Goal: Task Accomplishment & Management: Use online tool/utility

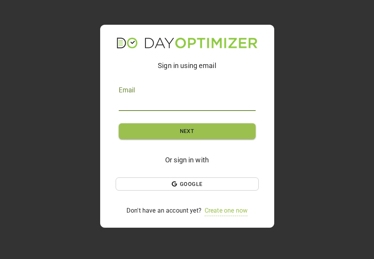
type input "kari@yellowhammerfund.org"
click at [140, 131] on span "Next" at bounding box center [187, 132] width 112 height 10
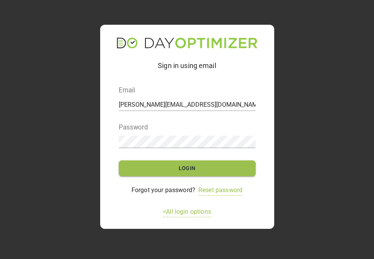
click at [165, 180] on form "Email kari@yellowhammerfund.org Password Login" at bounding box center [187, 131] width 137 height 103
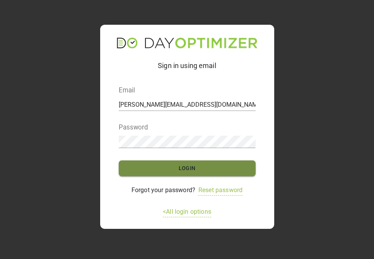
click at [170, 167] on span "Login" at bounding box center [187, 169] width 112 height 10
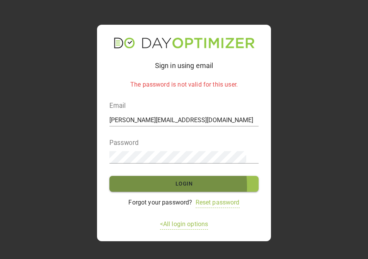
click at [141, 187] on span "Login" at bounding box center [184, 184] width 125 height 10
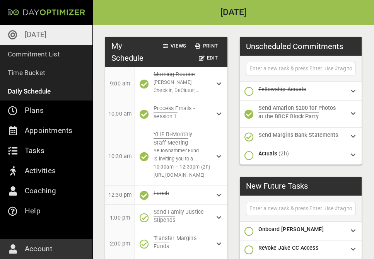
click at [35, 35] on p "[DATE]" at bounding box center [36, 35] width 22 height 12
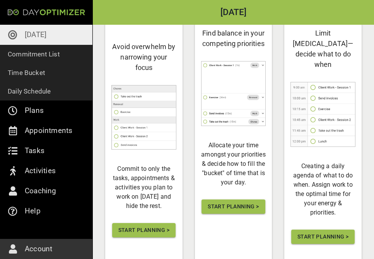
scroll to position [87, 0]
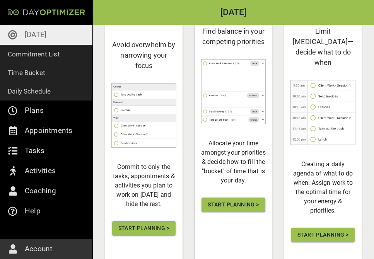
click at [161, 224] on span "Start Planning >" at bounding box center [143, 229] width 51 height 10
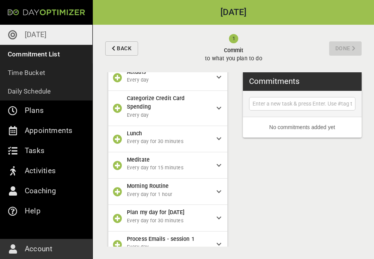
scroll to position [450, 0]
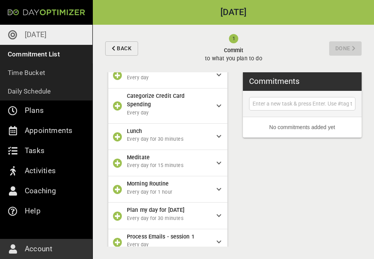
click at [120, 101] on icon "button" at bounding box center [117, 105] width 9 height 9
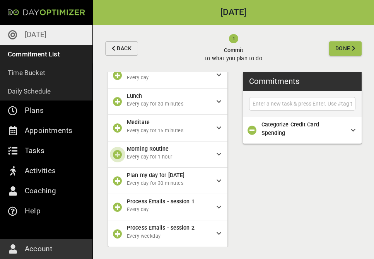
click at [118, 150] on icon "button" at bounding box center [117, 154] width 9 height 9
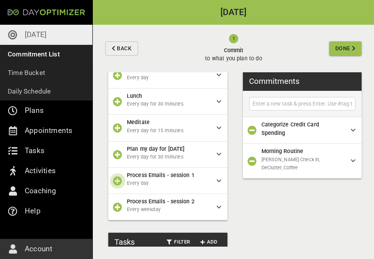
click at [117, 176] on icon "button" at bounding box center [117, 180] width 9 height 9
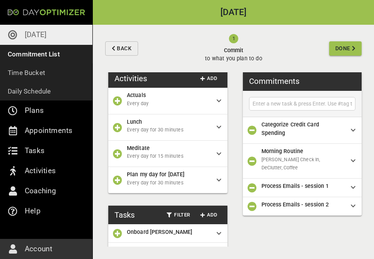
scroll to position [838, 0]
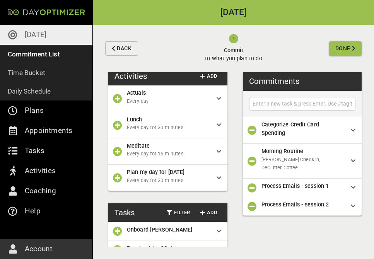
click at [217, 229] on icon at bounding box center [219, 231] width 5 height 5
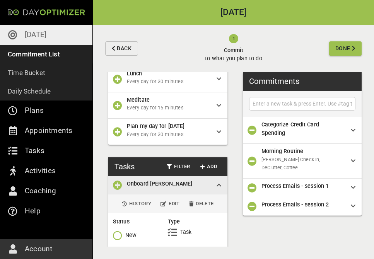
scroll to position [892, 0]
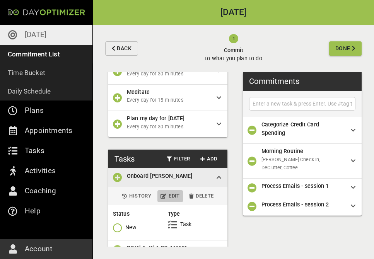
click at [170, 192] on span "Edit" at bounding box center [170, 196] width 19 height 9
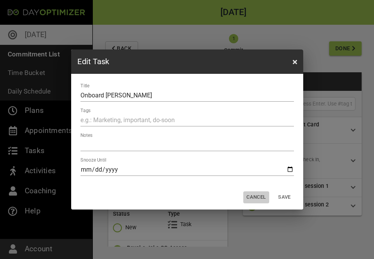
click at [256, 197] on span "Cancel" at bounding box center [256, 197] width 19 height 9
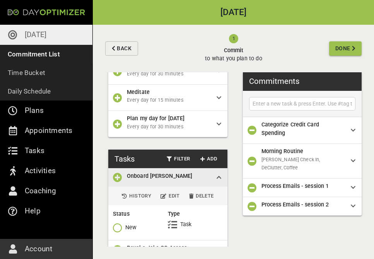
click at [113, 173] on icon "button" at bounding box center [117, 177] width 9 height 9
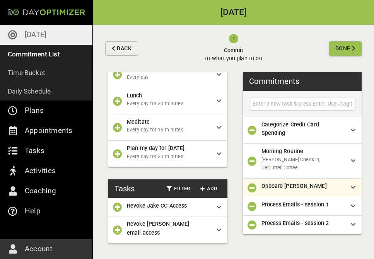
scroll to position [819, 0]
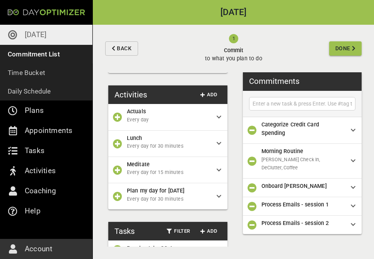
click at [116, 245] on icon "button" at bounding box center [117, 249] width 9 height 9
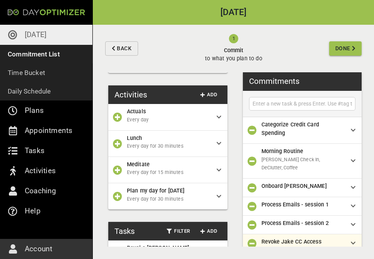
scroll to position [801, 0]
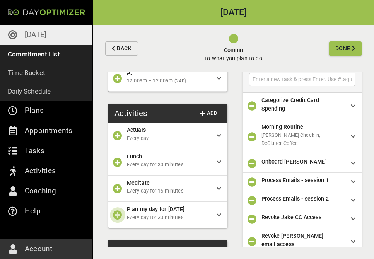
click at [118, 211] on icon "button" at bounding box center [117, 215] width 9 height 9
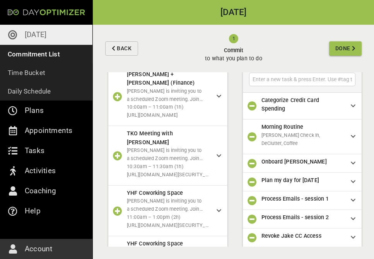
scroll to position [351, 0]
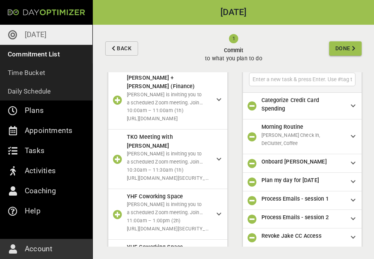
click at [118, 210] on icon "button" at bounding box center [117, 214] width 9 height 9
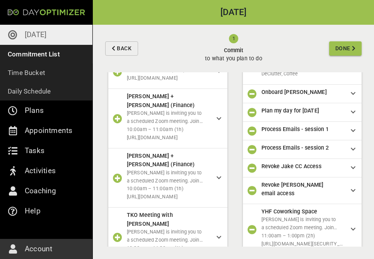
scroll to position [269, 0]
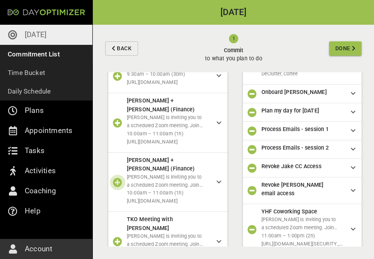
click at [116, 178] on icon "button" at bounding box center [117, 182] width 9 height 9
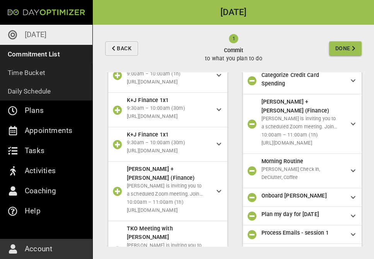
scroll to position [37, 0]
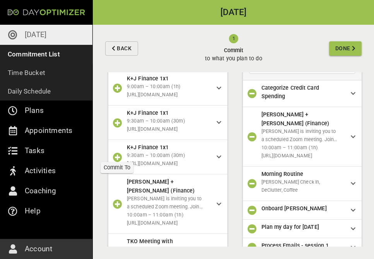
click at [119, 153] on icon "button" at bounding box center [117, 157] width 9 height 9
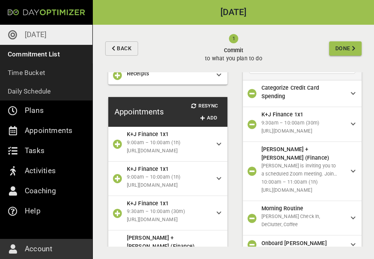
scroll to position [90, 0]
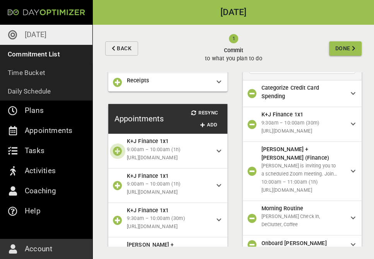
click at [117, 147] on icon "button" at bounding box center [117, 151] width 9 height 9
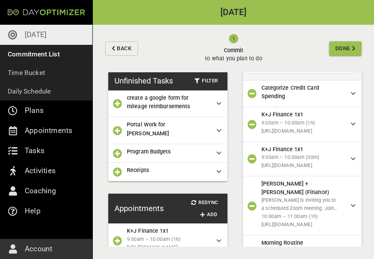
scroll to position [0, 0]
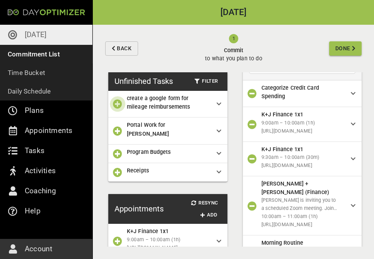
click at [119, 103] on icon "button" at bounding box center [117, 103] width 9 height 9
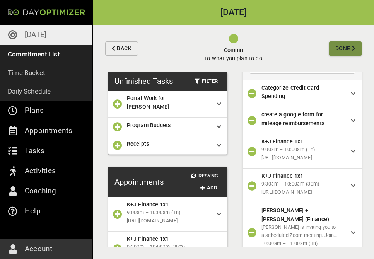
click at [341, 49] on span "Done" at bounding box center [343, 49] width 15 height 10
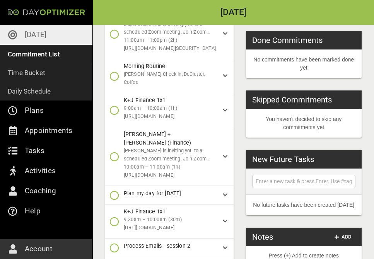
scroll to position [85, 0]
click at [115, 217] on icon "button" at bounding box center [114, 221] width 9 height 9
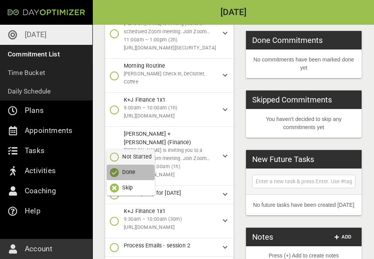
click at [127, 172] on p "Done" at bounding box center [128, 172] width 13 height 8
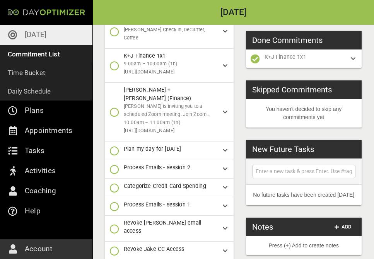
scroll to position [137, 0]
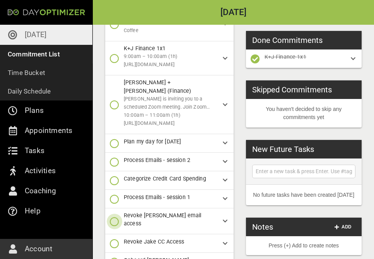
click at [115, 217] on icon "button" at bounding box center [114, 221] width 9 height 9
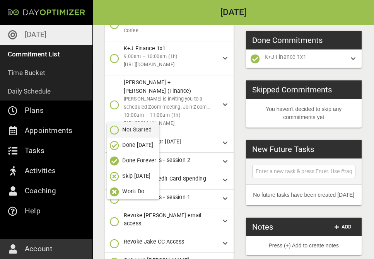
click at [136, 160] on p "Done Forever" at bounding box center [139, 161] width 34 height 8
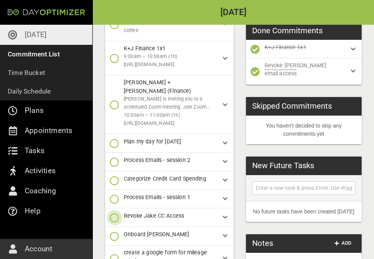
click at [112, 213] on icon "button" at bounding box center [114, 217] width 9 height 9
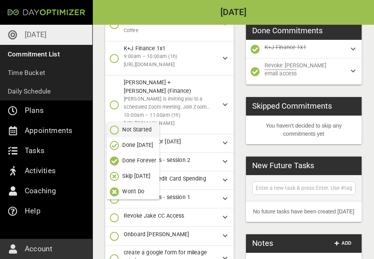
click at [138, 158] on p "Done Forever" at bounding box center [139, 161] width 34 height 8
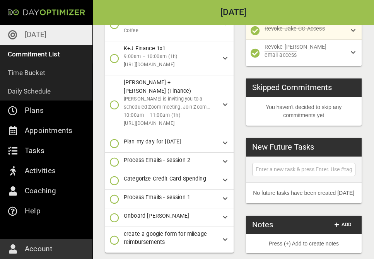
scroll to position [124, 0]
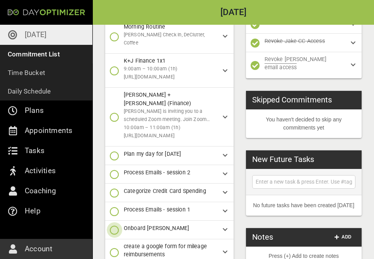
click at [113, 226] on icon "button" at bounding box center [114, 230] width 9 height 9
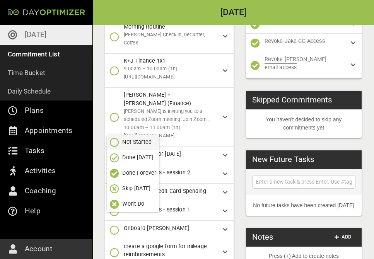
click at [137, 172] on p "Done Forever" at bounding box center [139, 173] width 34 height 8
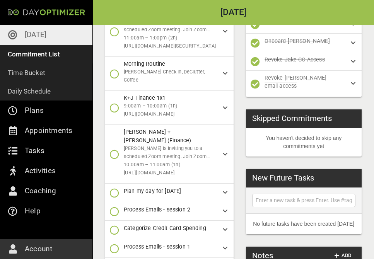
scroll to position [108, 0]
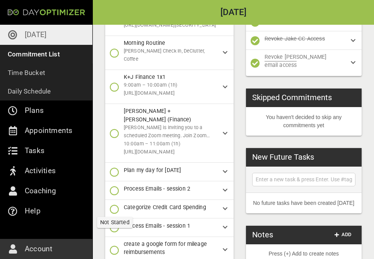
click at [116, 246] on icon "button" at bounding box center [114, 250] width 9 height 9
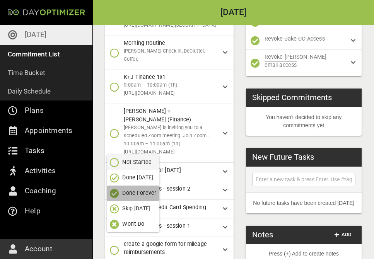
click at [141, 193] on p "Done Forever" at bounding box center [139, 193] width 34 height 8
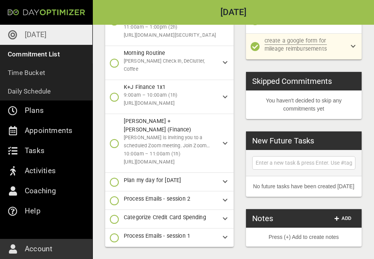
scroll to position [96, 0]
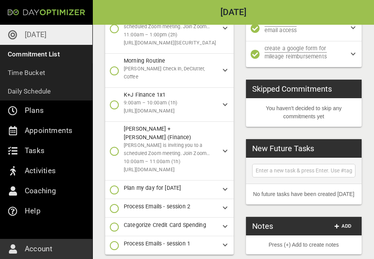
click at [116, 241] on icon "button" at bounding box center [114, 245] width 9 height 9
click at [123, 207] on p "Done" at bounding box center [128, 205] width 13 height 8
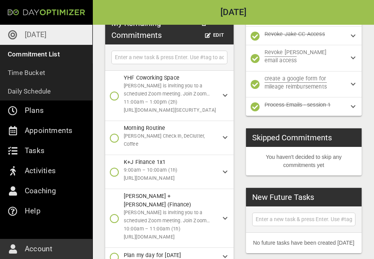
scroll to position [62, 0]
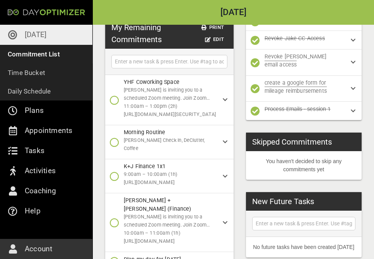
click at [223, 145] on icon at bounding box center [225, 141] width 5 height 5
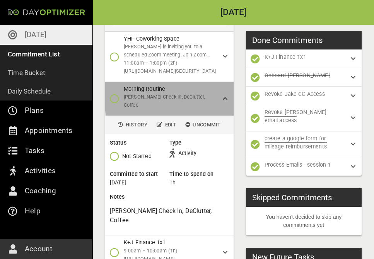
click at [223, 96] on icon at bounding box center [225, 98] width 5 height 5
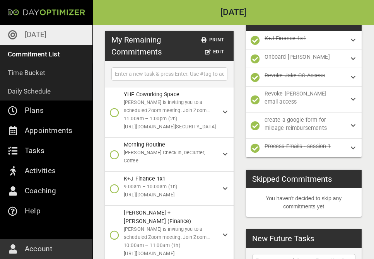
scroll to position [0, 0]
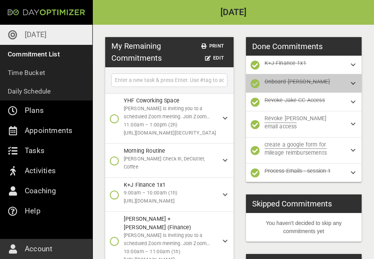
click at [350, 84] on div "Onboard [PERSON_NAME]" at bounding box center [304, 83] width 116 height 19
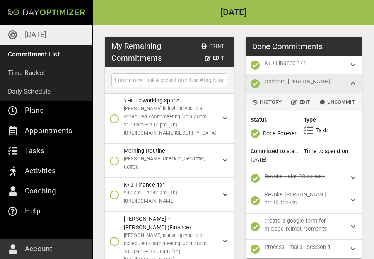
click at [350, 84] on div "Onboard [PERSON_NAME]" at bounding box center [304, 83] width 116 height 19
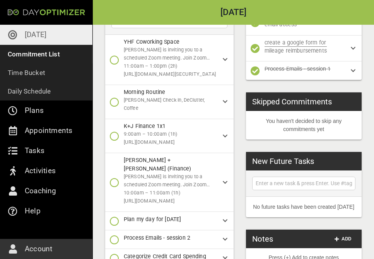
scroll to position [115, 0]
